Goal: Navigation & Orientation: Find specific page/section

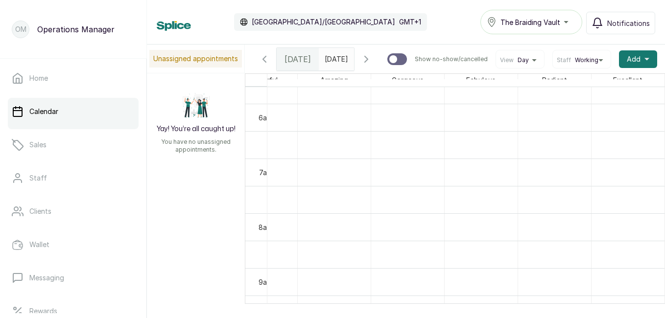
scroll to position [312, 0]
click at [572, 18] on div "The Braiding Vault" at bounding box center [531, 22] width 89 height 12
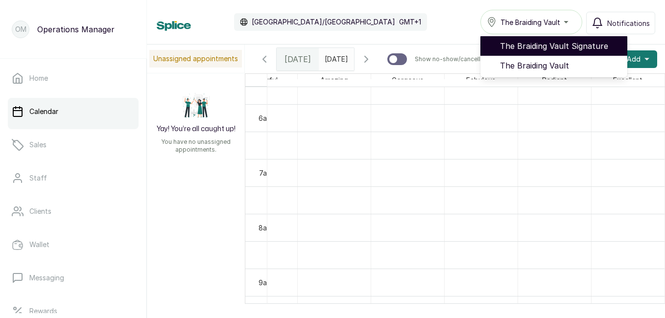
click at [560, 50] on span "The Braiding Vault Signature" at bounding box center [559, 46] width 119 height 12
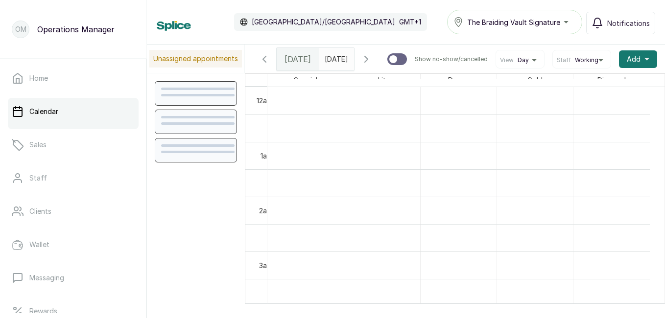
scroll to position [329, 0]
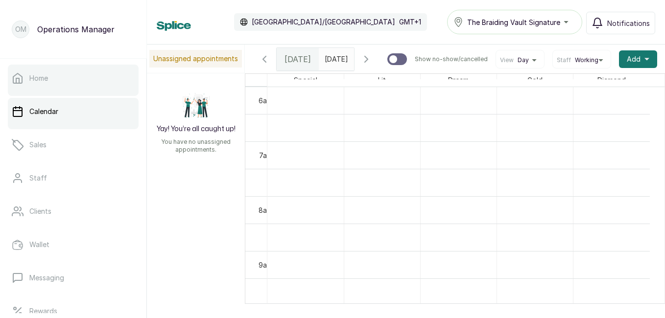
click at [100, 88] on link "Home" at bounding box center [73, 78] width 131 height 27
